Goal: Find specific page/section: Find specific page/section

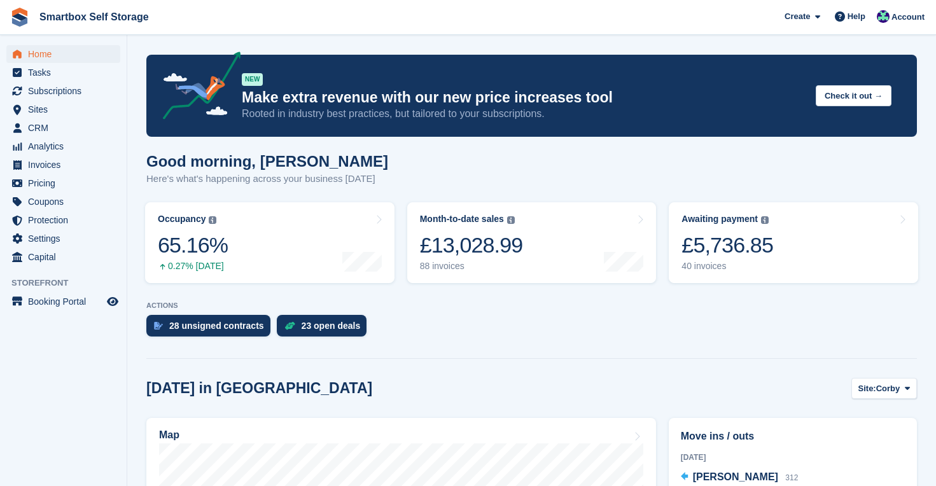
click at [43, 52] on span "Home" at bounding box center [66, 54] width 76 height 18
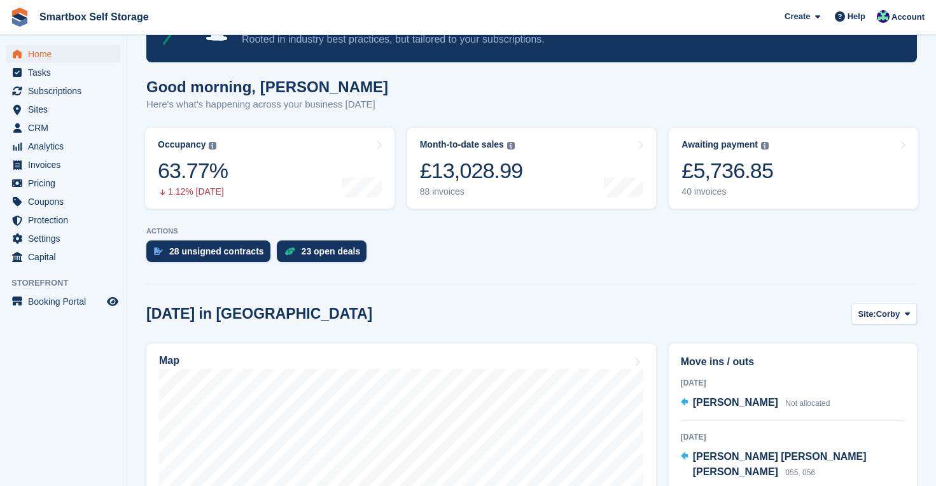
scroll to position [148, 0]
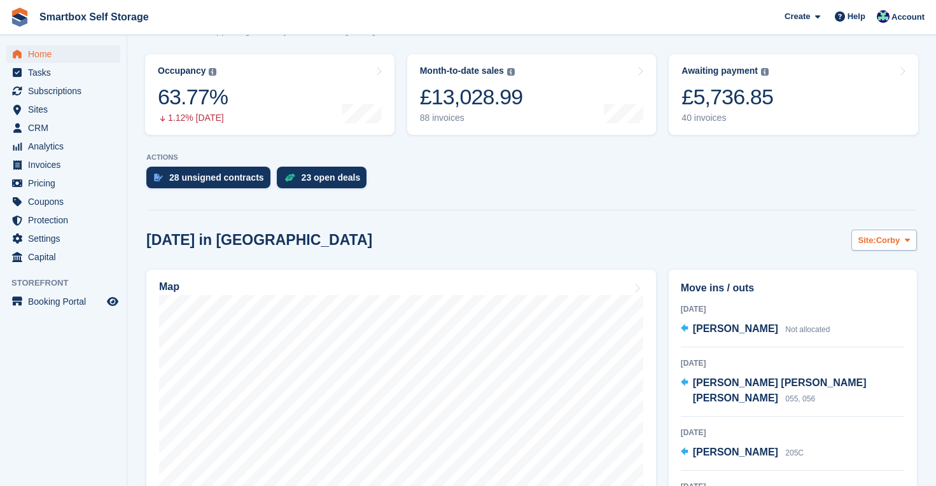
click at [899, 236] on span "Corby" at bounding box center [888, 240] width 24 height 13
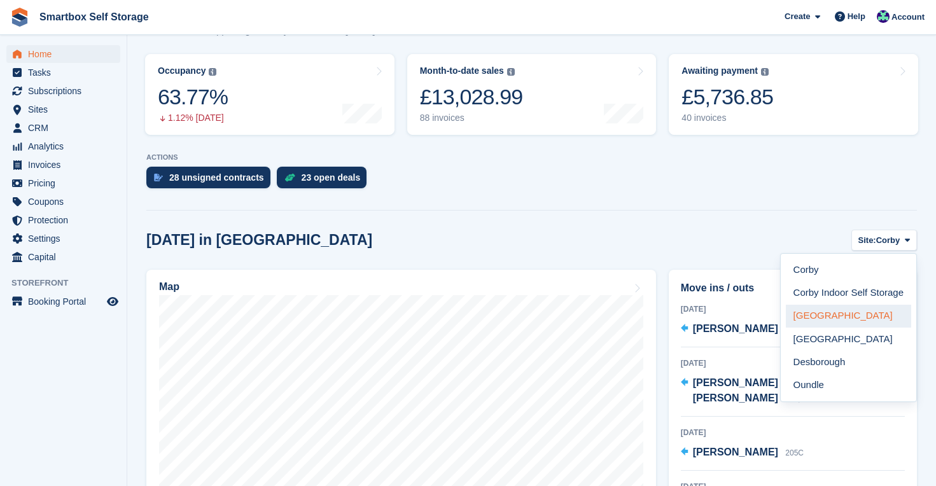
click at [807, 317] on link "[GEOGRAPHIC_DATA]" at bounding box center [848, 316] width 125 height 23
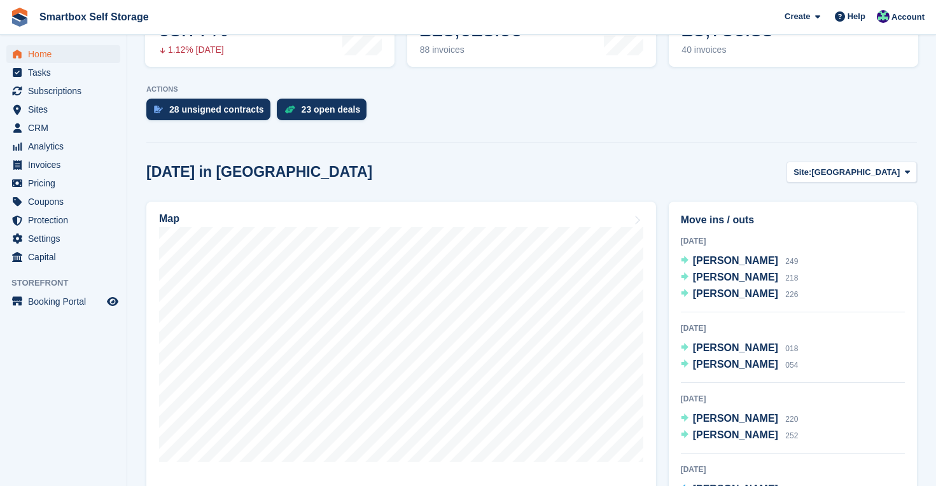
scroll to position [212, 0]
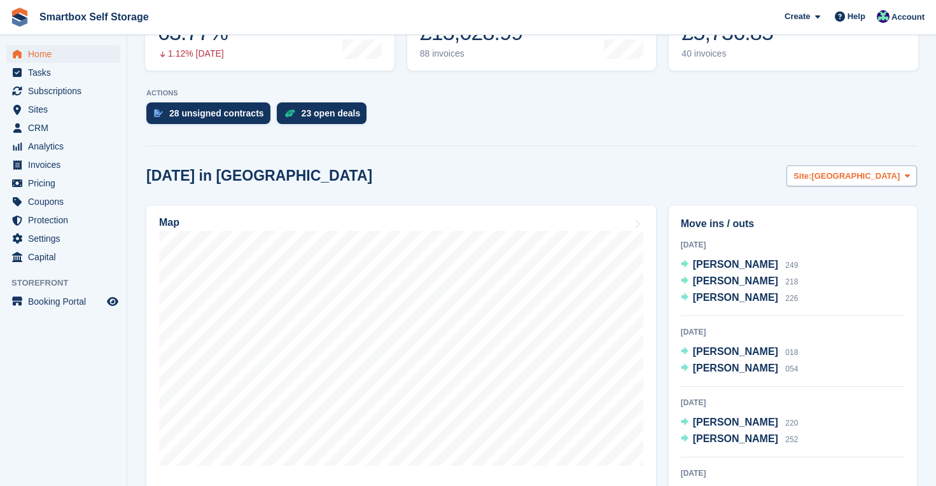
click at [879, 177] on span "[GEOGRAPHIC_DATA]" at bounding box center [855, 176] width 88 height 13
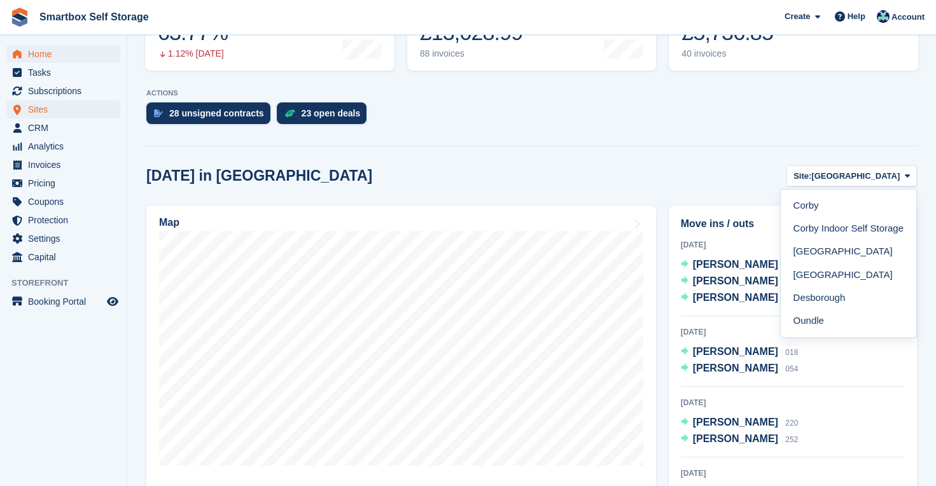
click at [44, 108] on span "Sites" at bounding box center [66, 110] width 76 height 18
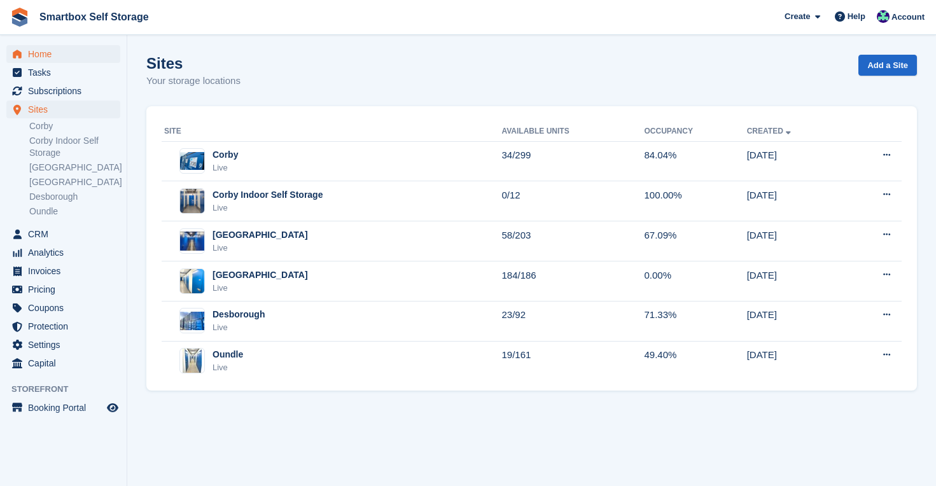
click at [39, 54] on span "Home" at bounding box center [66, 54] width 76 height 18
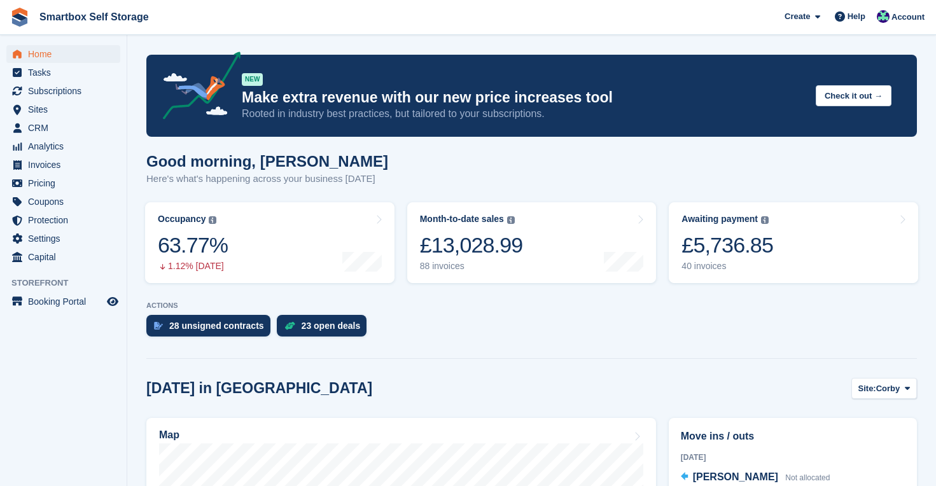
click at [46, 52] on span "Home" at bounding box center [66, 54] width 76 height 18
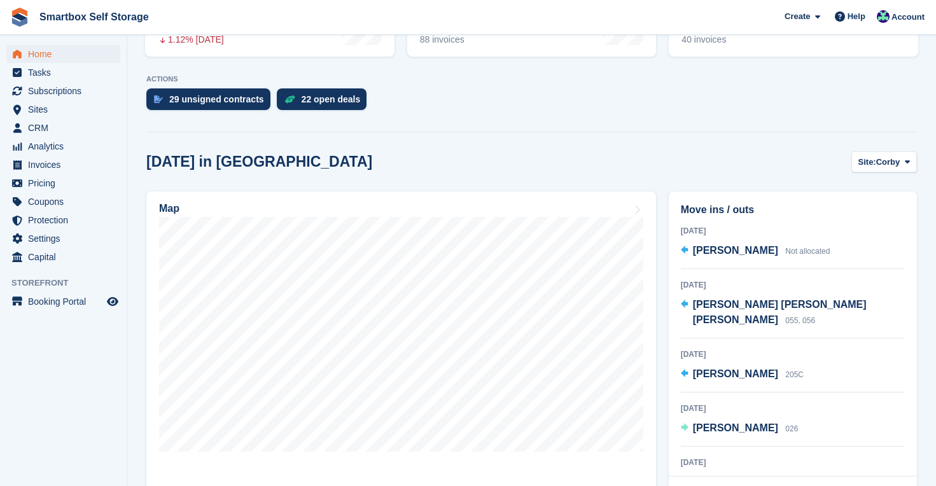
scroll to position [236, 0]
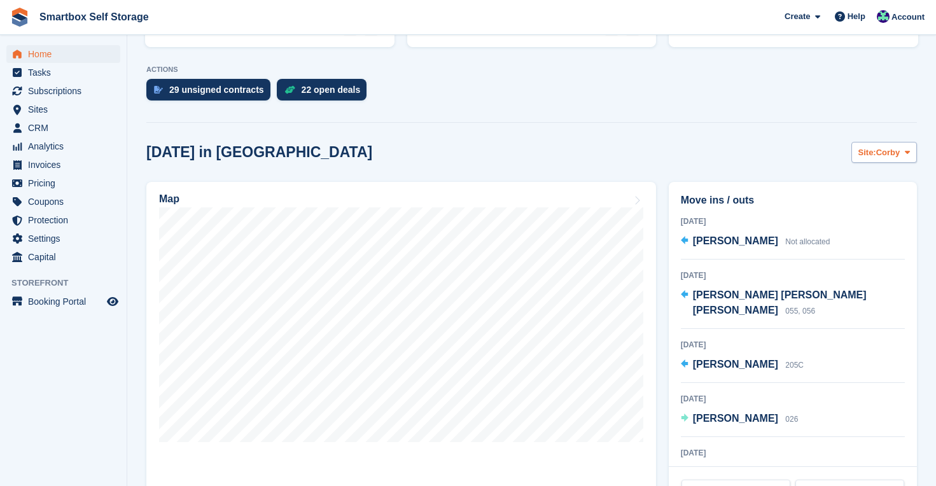
click at [871, 159] on button "Site: Corby" at bounding box center [884, 152] width 66 height 21
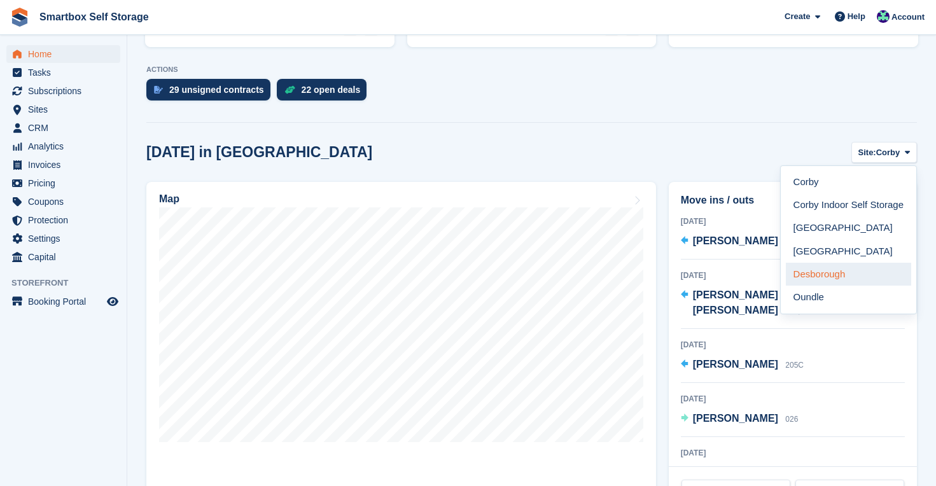
click at [844, 267] on link "Desborough" at bounding box center [848, 274] width 125 height 23
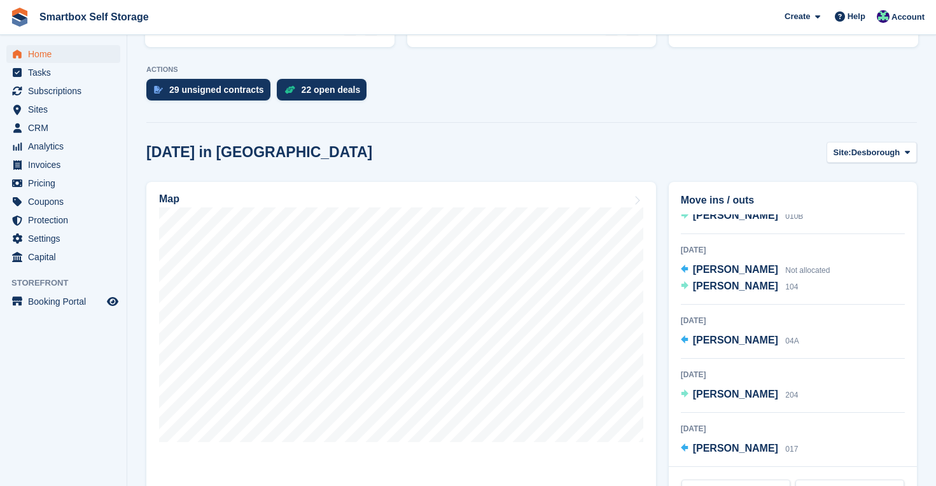
scroll to position [113, 0]
click at [48, 59] on span "Home" at bounding box center [66, 54] width 76 height 18
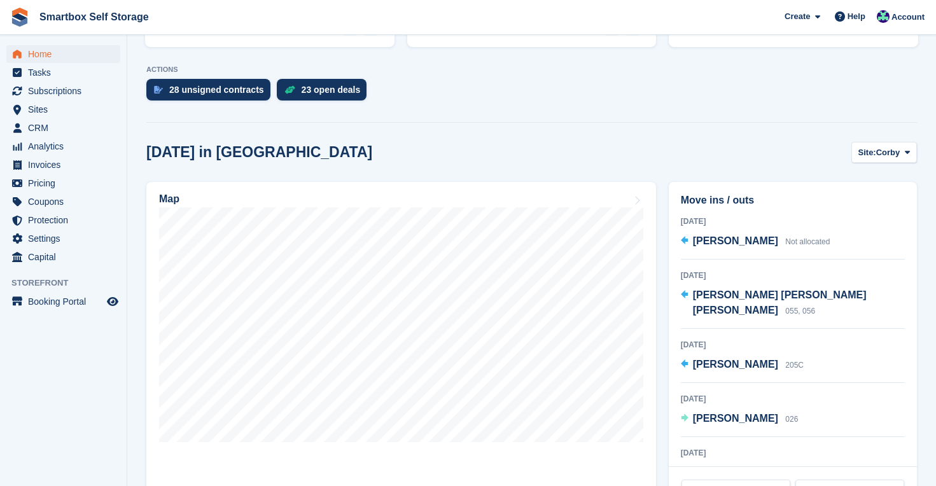
scroll to position [0, 0]
